Goal: Transaction & Acquisition: Purchase product/service

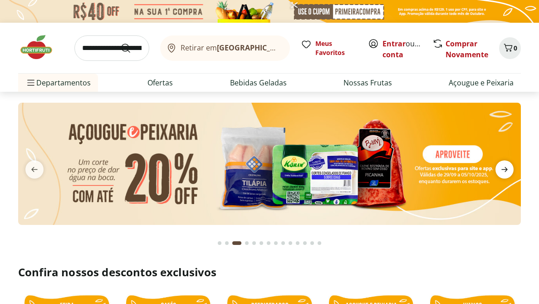
click at [507, 169] on icon "next" at bounding box center [504, 169] width 6 height 5
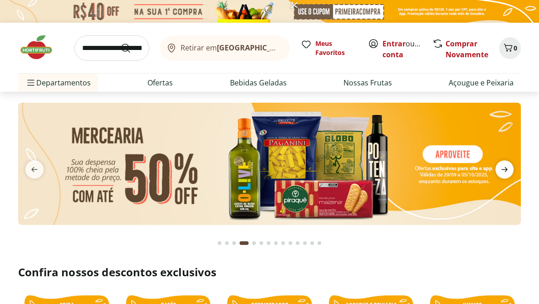
click at [507, 169] on icon "next" at bounding box center [504, 169] width 6 height 5
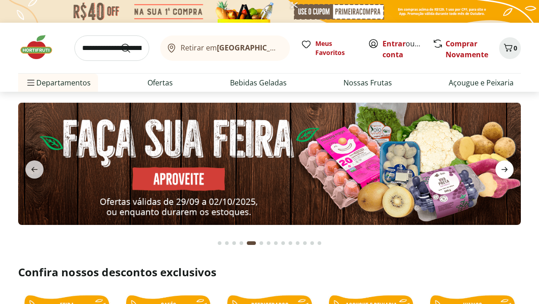
click at [507, 169] on icon "next" at bounding box center [504, 169] width 6 height 5
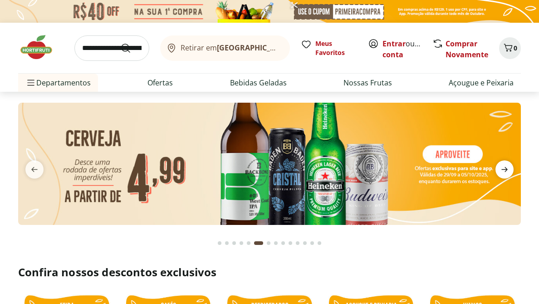
click at [507, 169] on icon "next" at bounding box center [504, 169] width 6 height 5
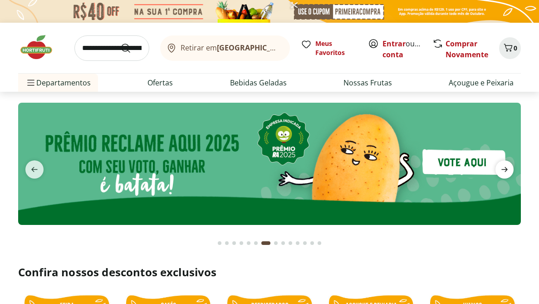
click at [507, 169] on icon "next" at bounding box center [504, 169] width 6 height 5
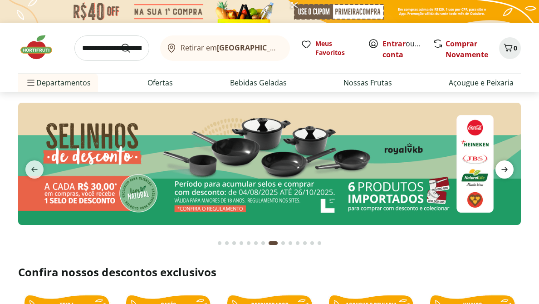
click at [507, 169] on icon "next" at bounding box center [504, 169] width 6 height 5
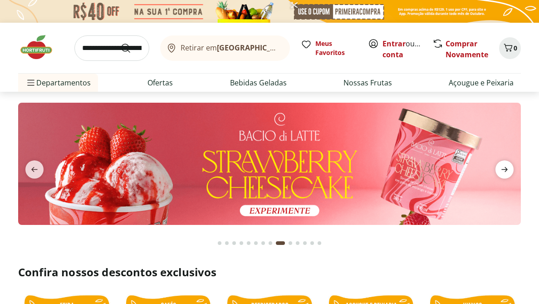
click at [507, 169] on icon "next" at bounding box center [504, 169] width 6 height 5
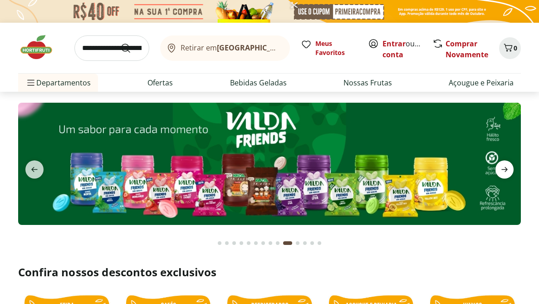
click at [507, 169] on icon "next" at bounding box center [504, 169] width 6 height 5
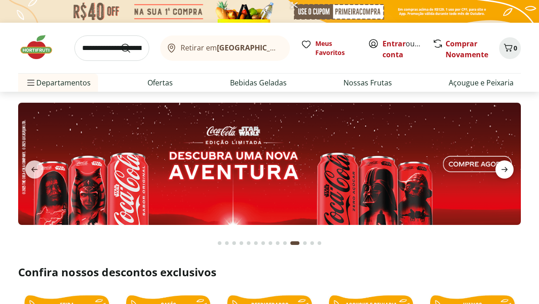
click at [507, 169] on icon "next" at bounding box center [504, 169] width 6 height 5
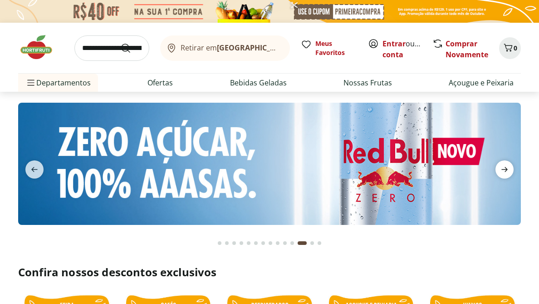
click at [507, 169] on icon "next" at bounding box center [504, 169] width 6 height 5
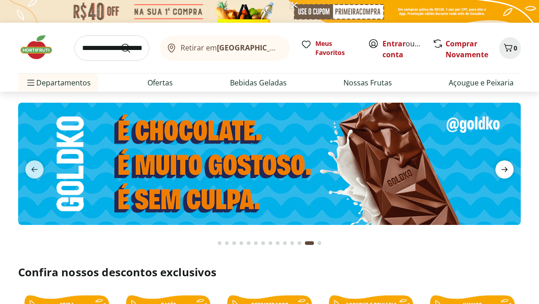
click at [507, 169] on icon "next" at bounding box center [504, 169] width 6 height 5
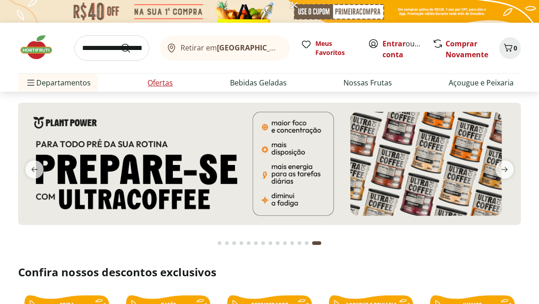
click at [154, 78] on link "Ofertas" at bounding box center [159, 82] width 25 height 11
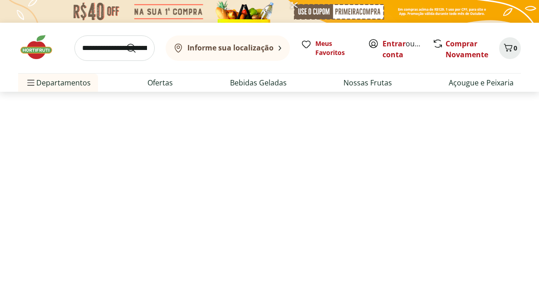
select select "**********"
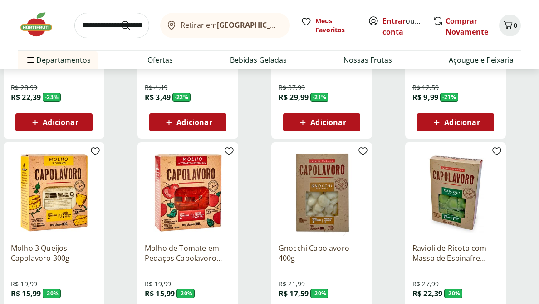
scroll to position [430, 0]
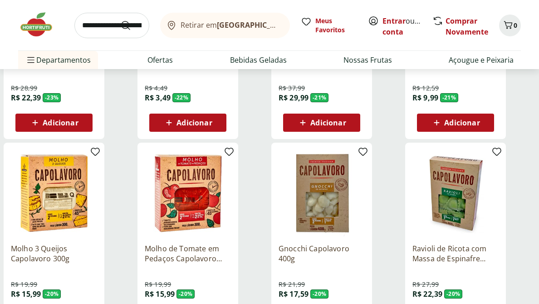
click at [52, 211] on img at bounding box center [54, 193] width 86 height 86
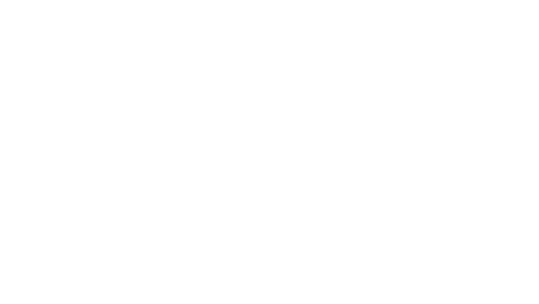
scroll to position [430, 0]
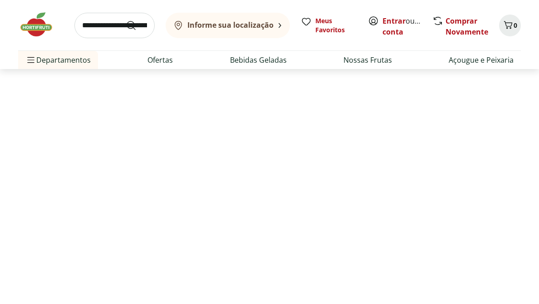
select select "**********"
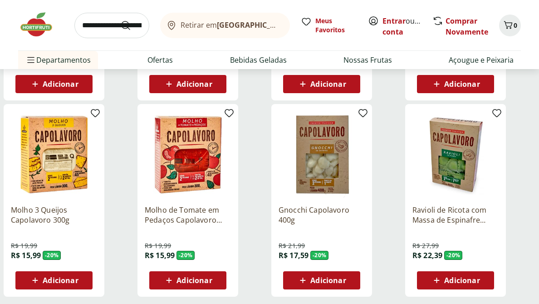
scroll to position [465, 0]
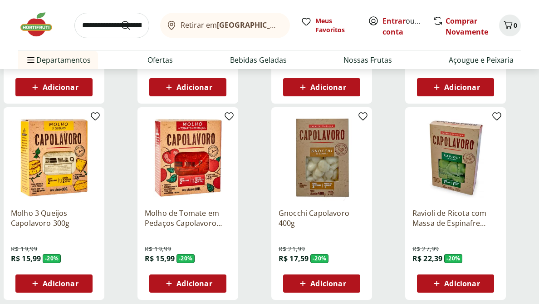
click at [446, 213] on p "Ravioli de Ricota com Massa de Espinafre Capolavoro 400g" at bounding box center [455, 218] width 86 height 20
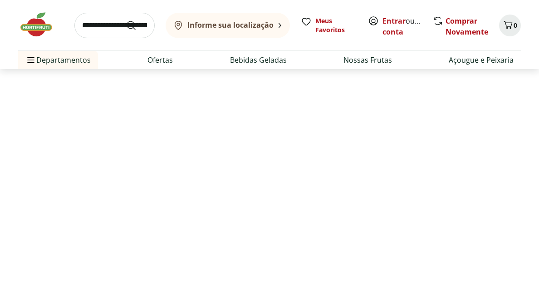
select select "**********"
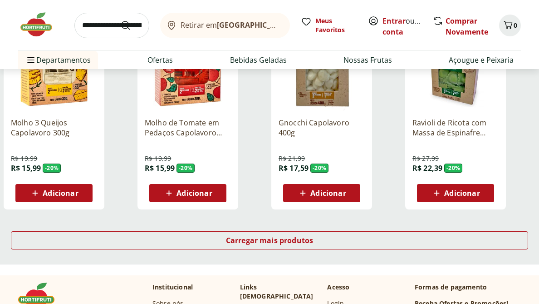
scroll to position [930, 0]
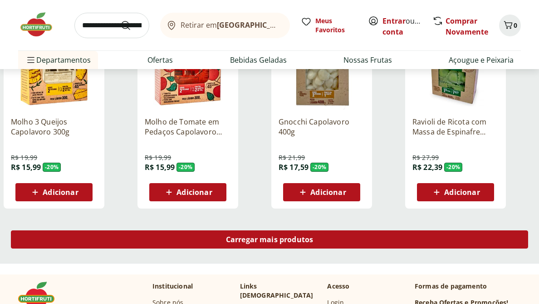
click at [123, 238] on div "Carregar mais produtos" at bounding box center [269, 239] width 517 height 18
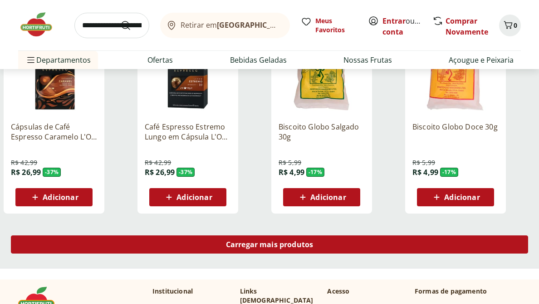
scroll to position [1518, 0]
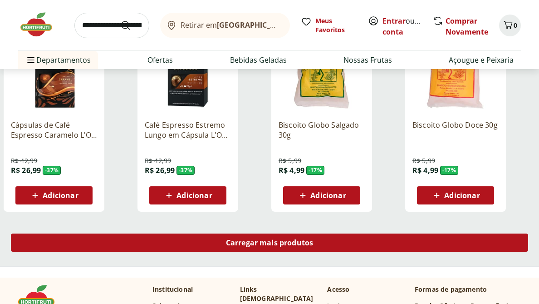
click at [151, 245] on div "Carregar mais produtos" at bounding box center [269, 242] width 517 height 18
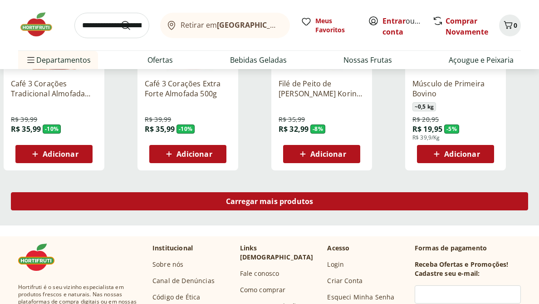
scroll to position [2166, 0]
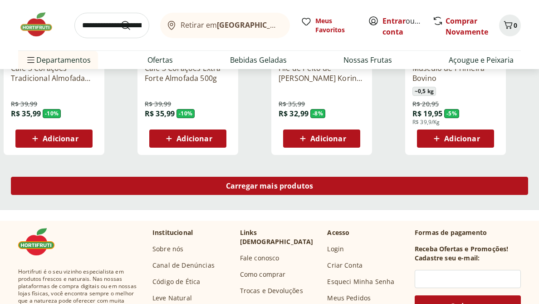
click at [166, 184] on div "Carregar mais produtos" at bounding box center [269, 185] width 517 height 18
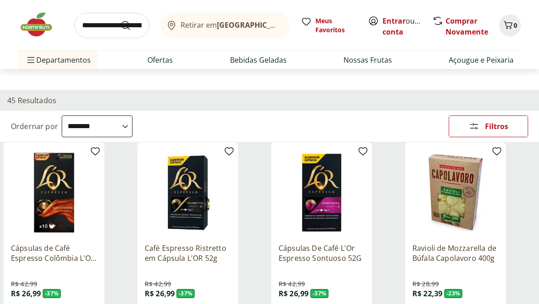
scroll to position [403, 0]
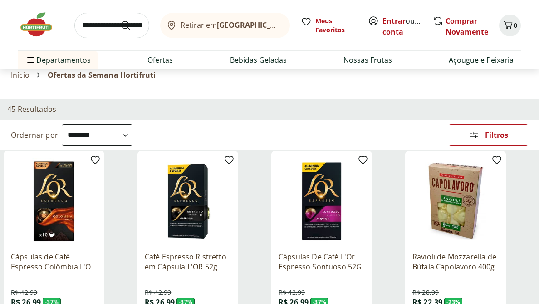
click at [94, 25] on input "search" at bounding box center [111, 25] width 75 height 25
type input "**********"
click at [120, 20] on button "Submit Search" at bounding box center [131, 25] width 22 height 11
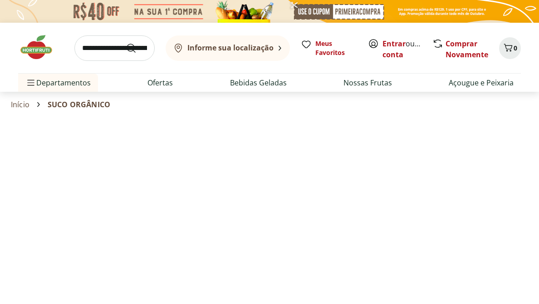
select select "**********"
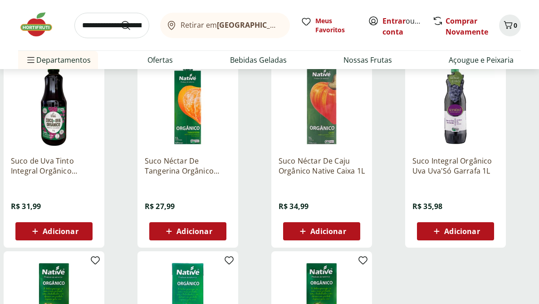
scroll to position [125, 0]
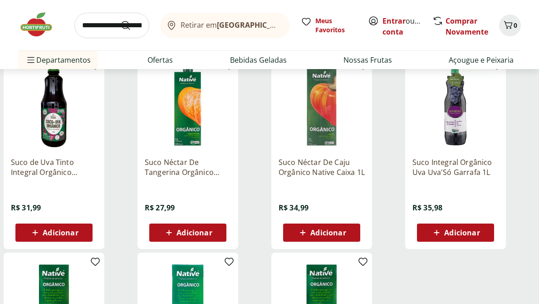
click at [42, 170] on p "Suco de Uva Tinto Integral Orgânico Natural Da Terra 1L" at bounding box center [54, 167] width 86 height 20
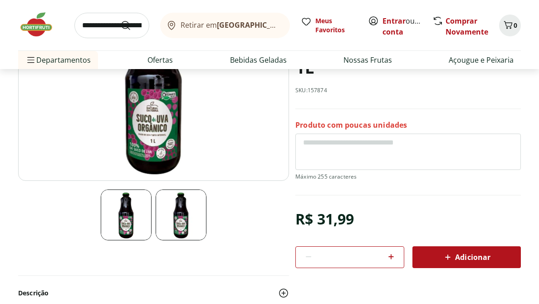
scroll to position [127, 0]
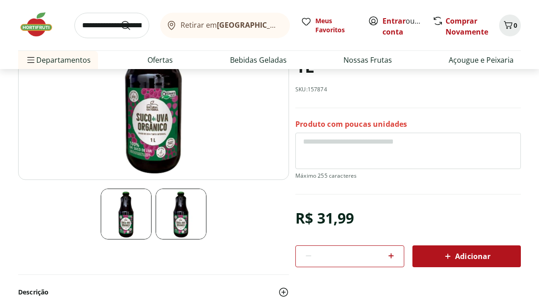
click at [448, 256] on icon at bounding box center [447, 255] width 5 height 5
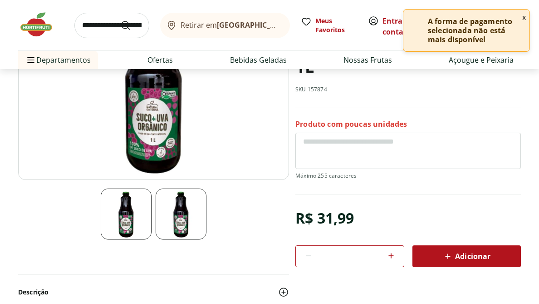
click at [524, 17] on button "x" at bounding box center [524, 17] width 11 height 15
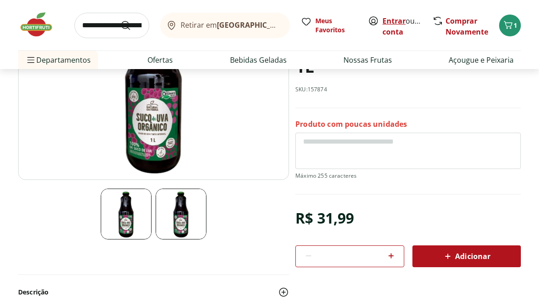
click at [397, 18] on link "Entrar" at bounding box center [393, 21] width 23 height 10
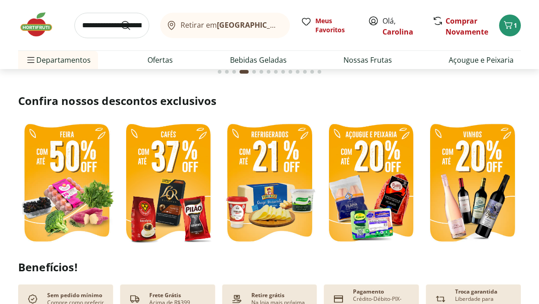
scroll to position [125, 0]
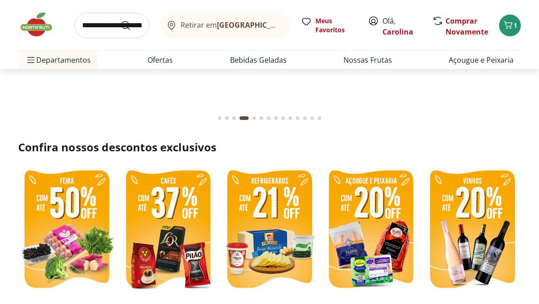
click at [98, 26] on input "search" at bounding box center [111, 25] width 75 height 25
